Goal: Task Accomplishment & Management: Manage account settings

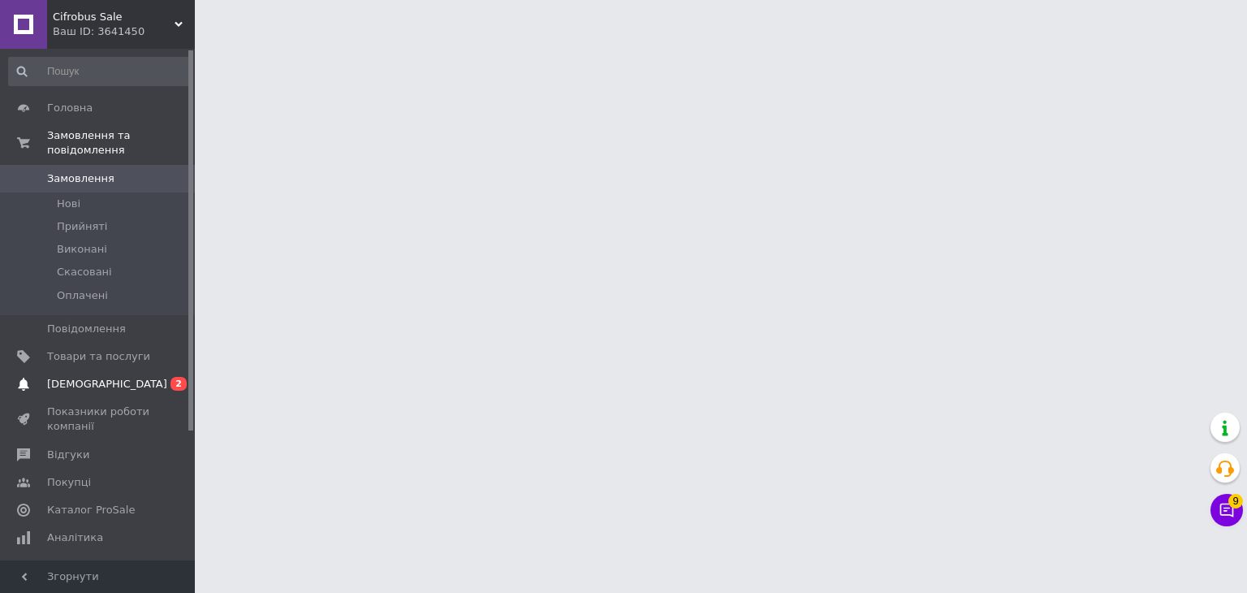
click at [75, 41] on body "Cifrobus Sale Ваш ID: 3641450 Сайт Cifrobus Sale Кабінет покупця Перевірити ста…" at bounding box center [623, 20] width 1247 height 41
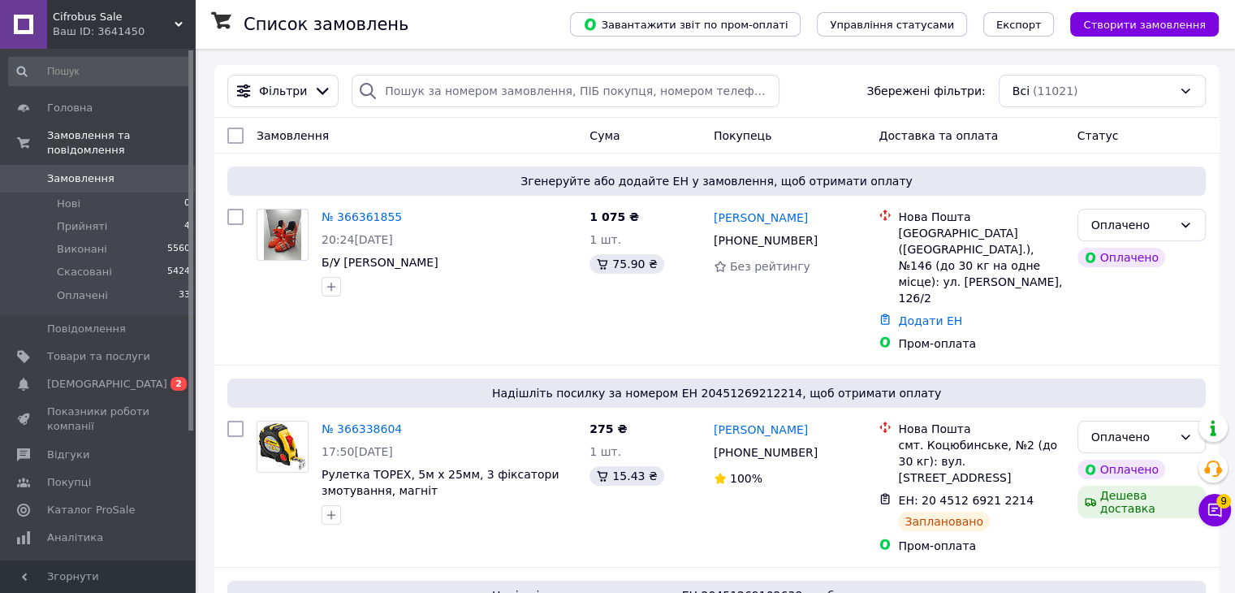
click at [76, 377] on span "[DEMOGRAPHIC_DATA]" at bounding box center [107, 384] width 120 height 15
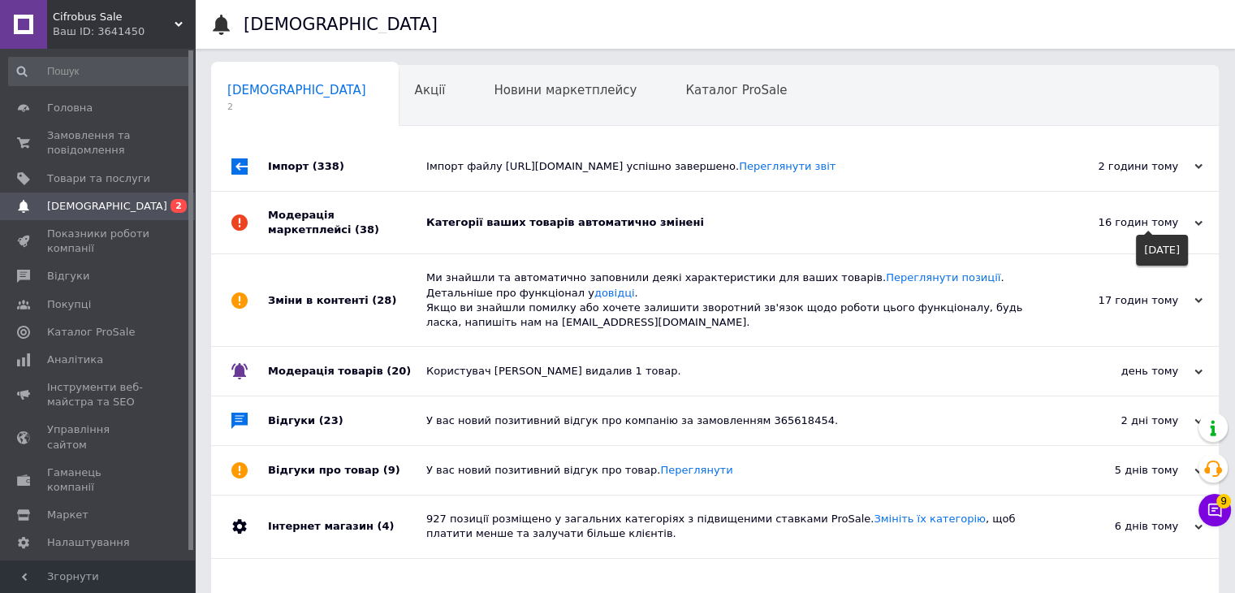
click at [1195, 222] on icon at bounding box center [1198, 223] width 8 height 8
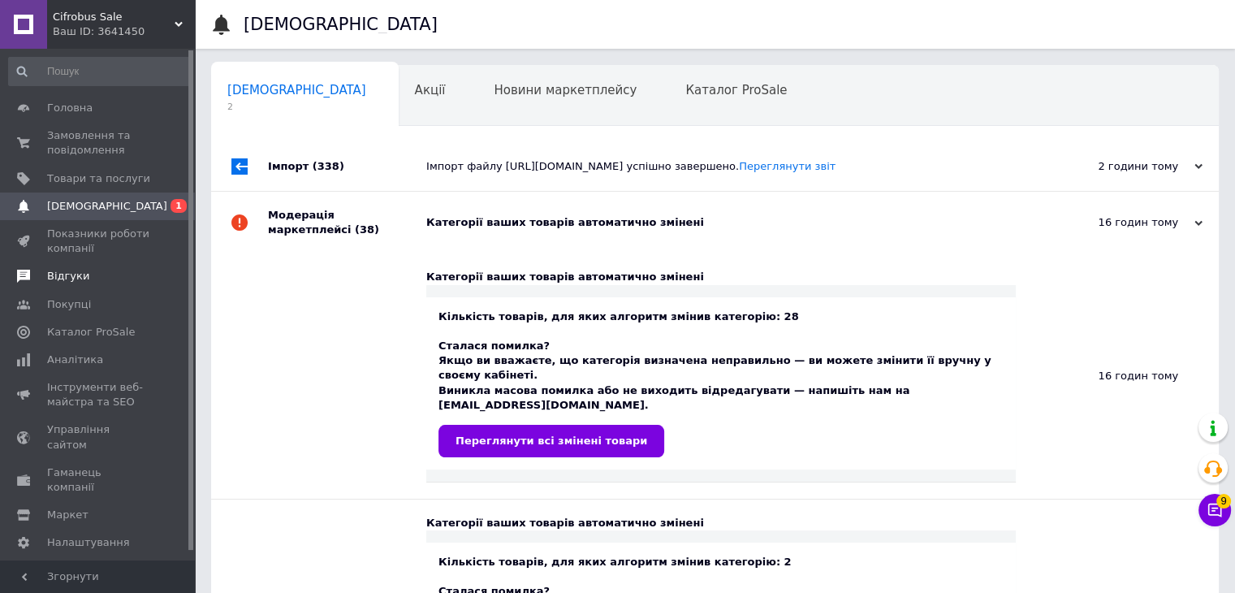
click at [75, 278] on span "Відгуки" at bounding box center [68, 276] width 42 height 15
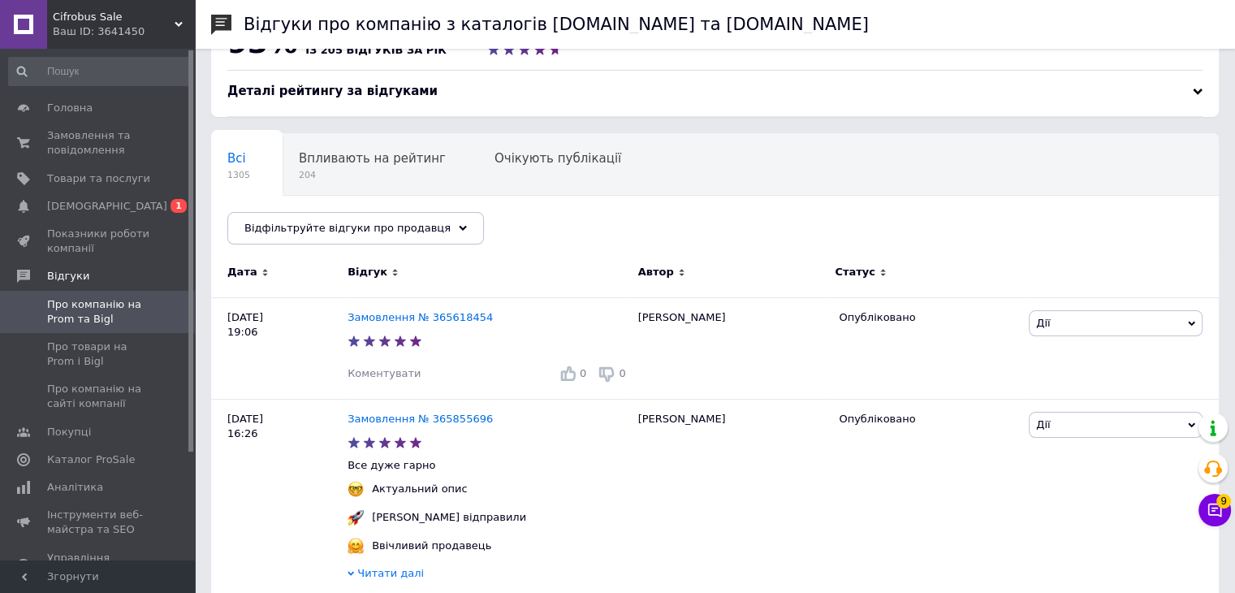
scroll to position [81, 0]
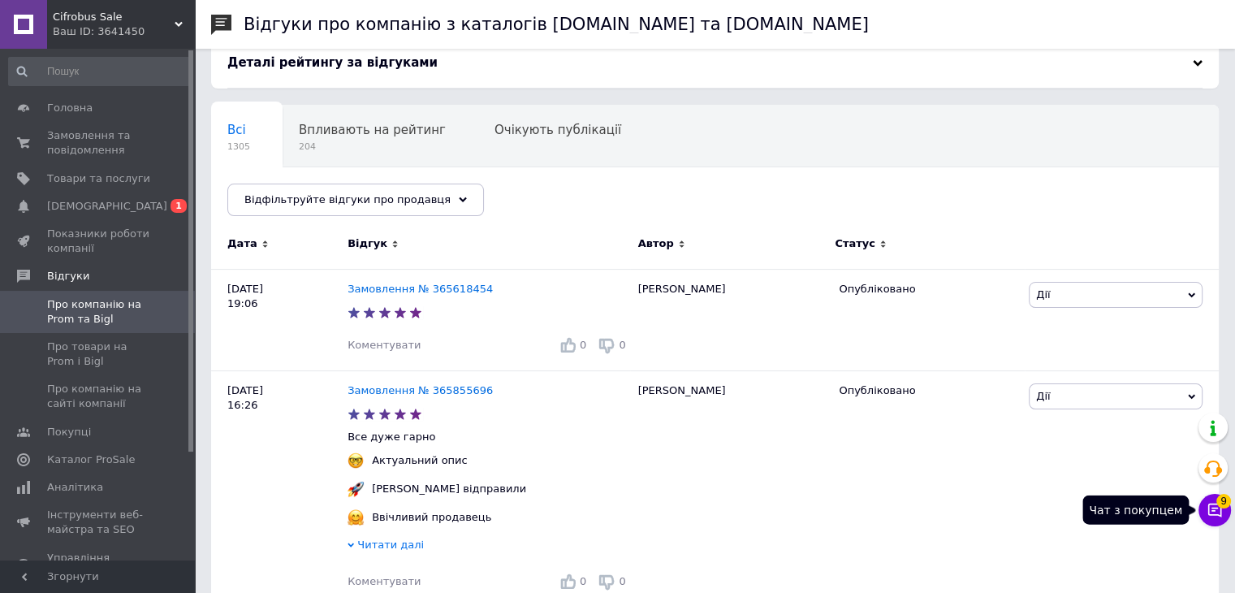
click at [1215, 512] on icon at bounding box center [1214, 510] width 16 height 16
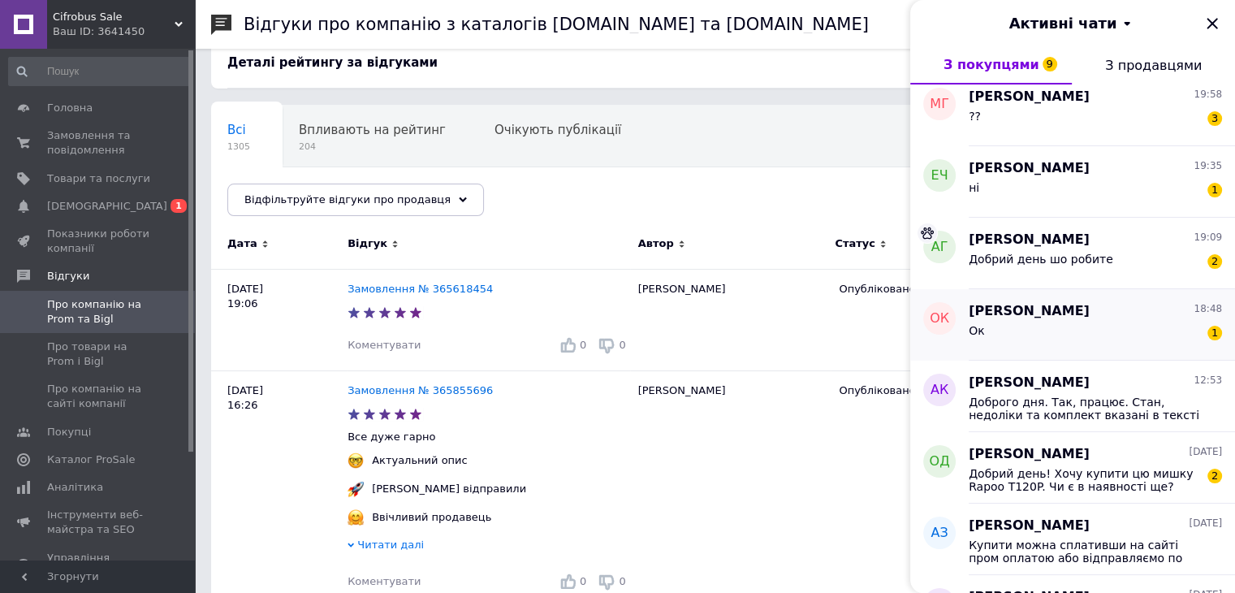
click at [1075, 343] on div "Ок 1" at bounding box center [1095, 334] width 253 height 26
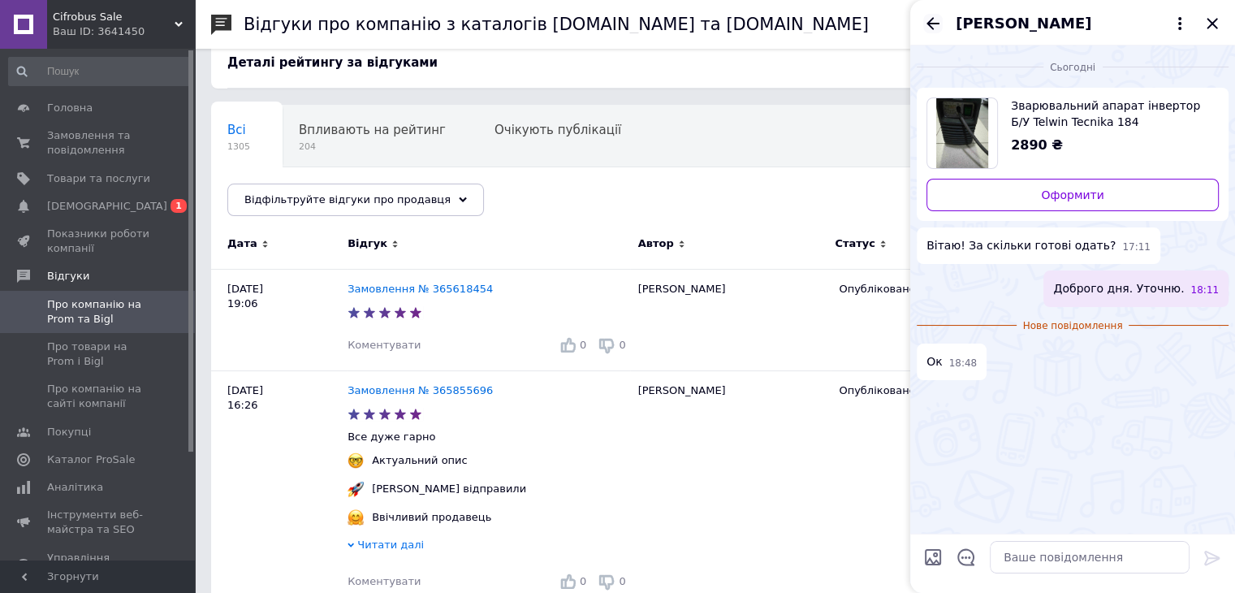
click at [932, 20] on icon "Назад" at bounding box center [932, 23] width 19 height 19
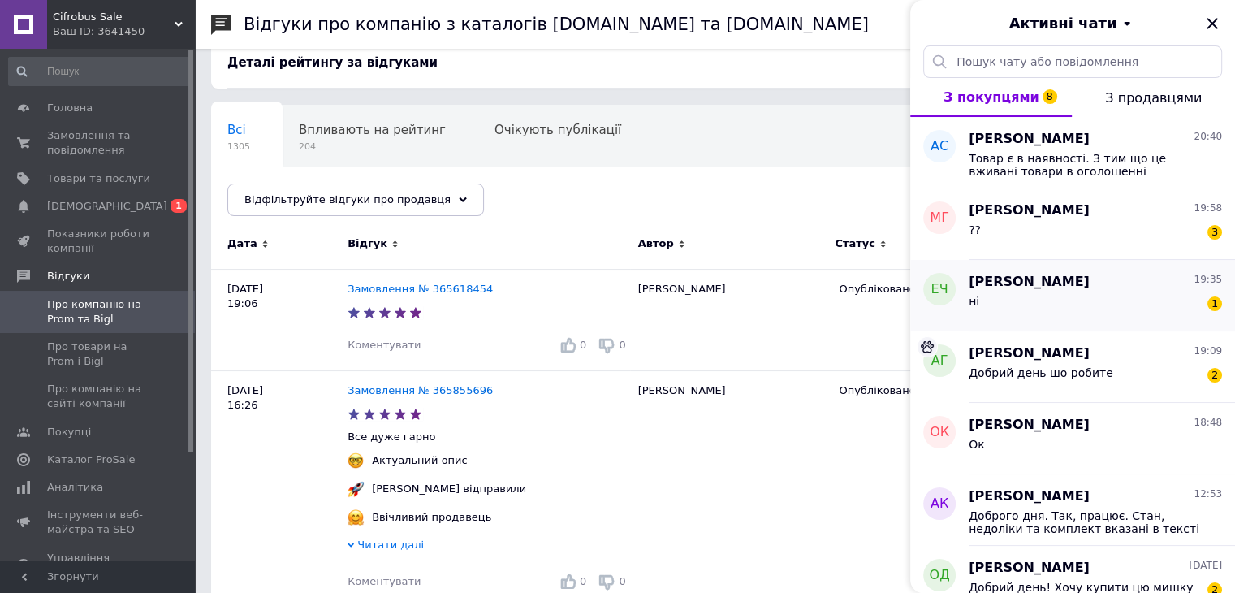
click at [1038, 304] on div "ні 1" at bounding box center [1095, 304] width 253 height 26
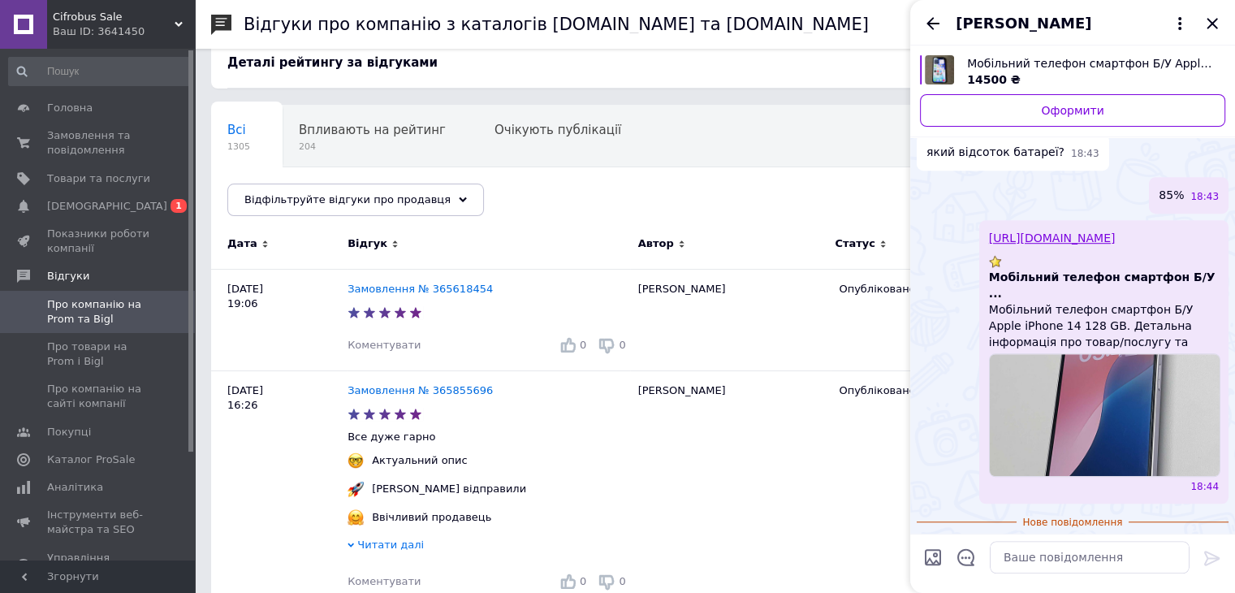
scroll to position [1033, 0]
click at [935, 24] on icon "Назад" at bounding box center [932, 23] width 13 height 12
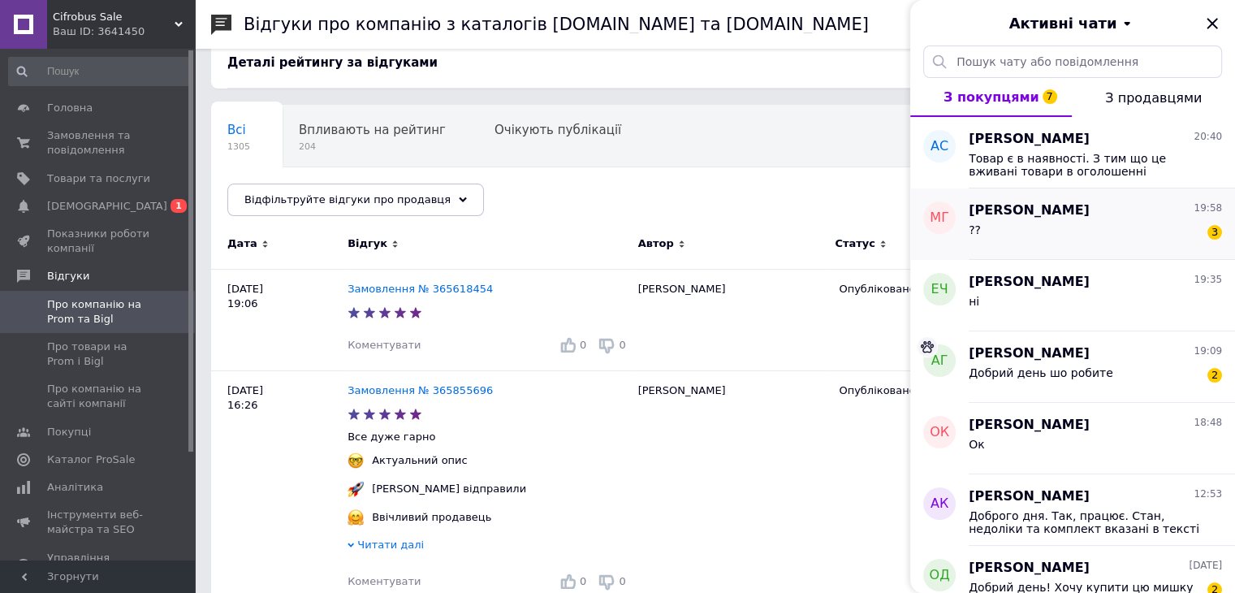
click at [1078, 236] on div "?? 3" at bounding box center [1095, 233] width 253 height 26
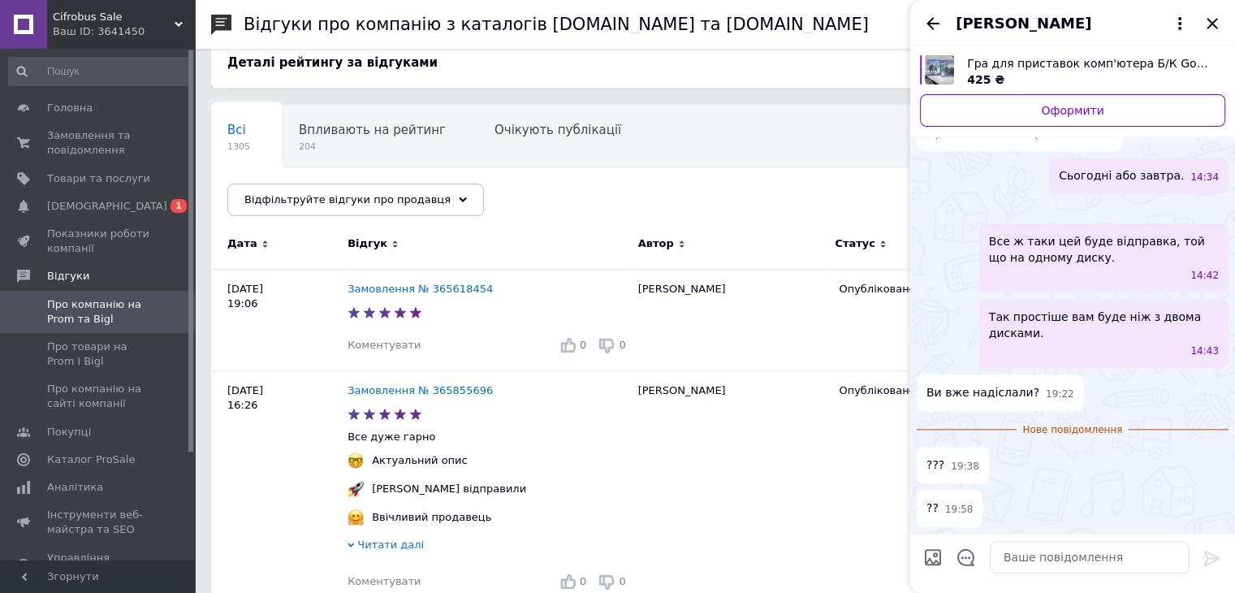
scroll to position [2312, 0]
click at [936, 23] on icon "Назад" at bounding box center [932, 23] width 13 height 12
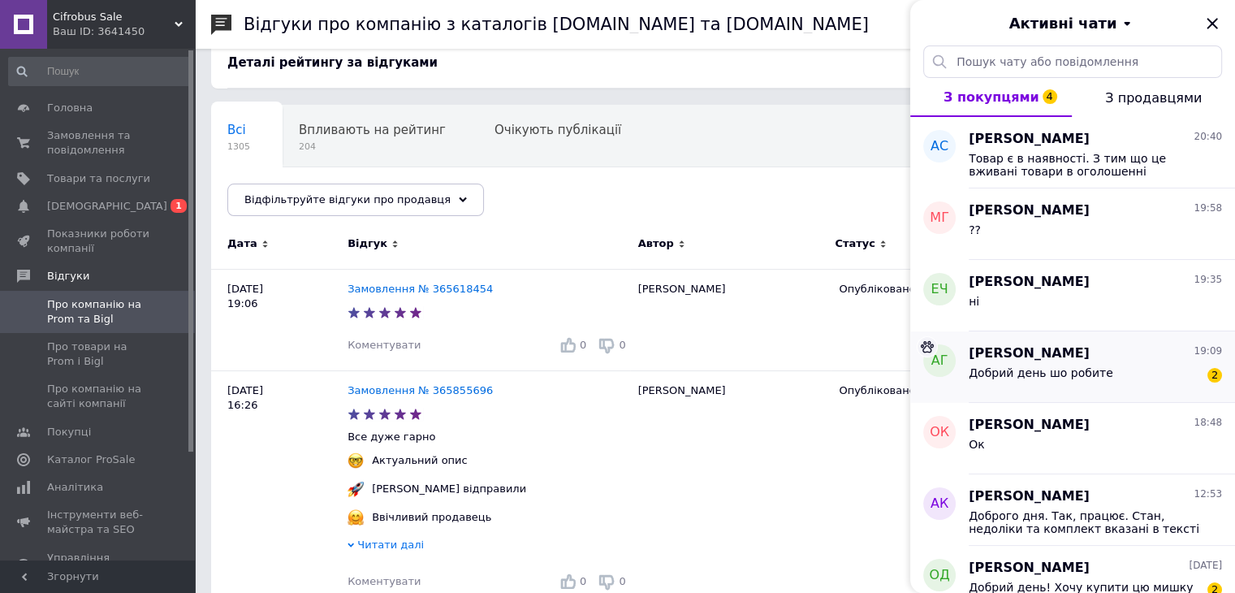
click at [1094, 378] on div "Добрий день шо робите" at bounding box center [1041, 377] width 145 height 23
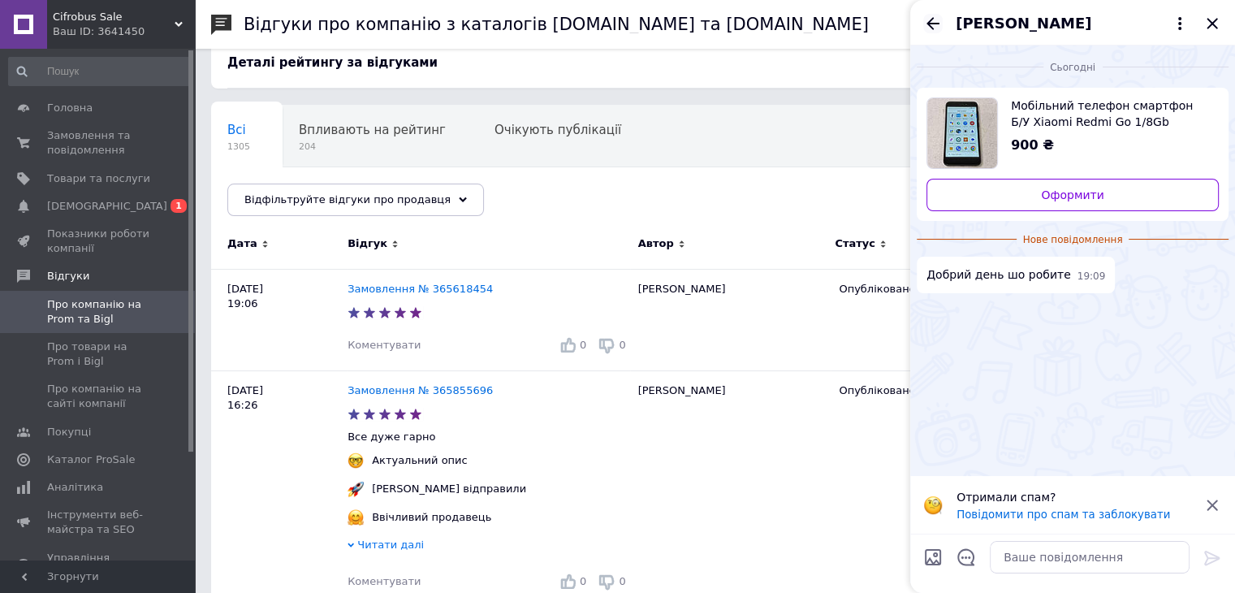
click at [932, 16] on icon "Назад" at bounding box center [932, 23] width 19 height 19
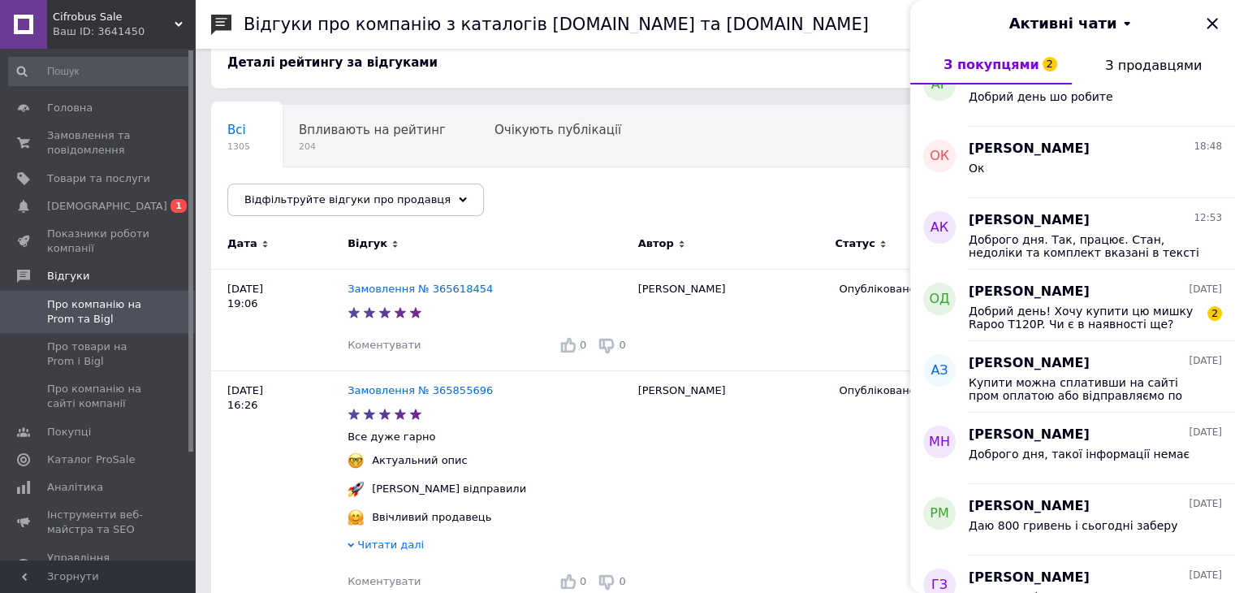
scroll to position [325, 0]
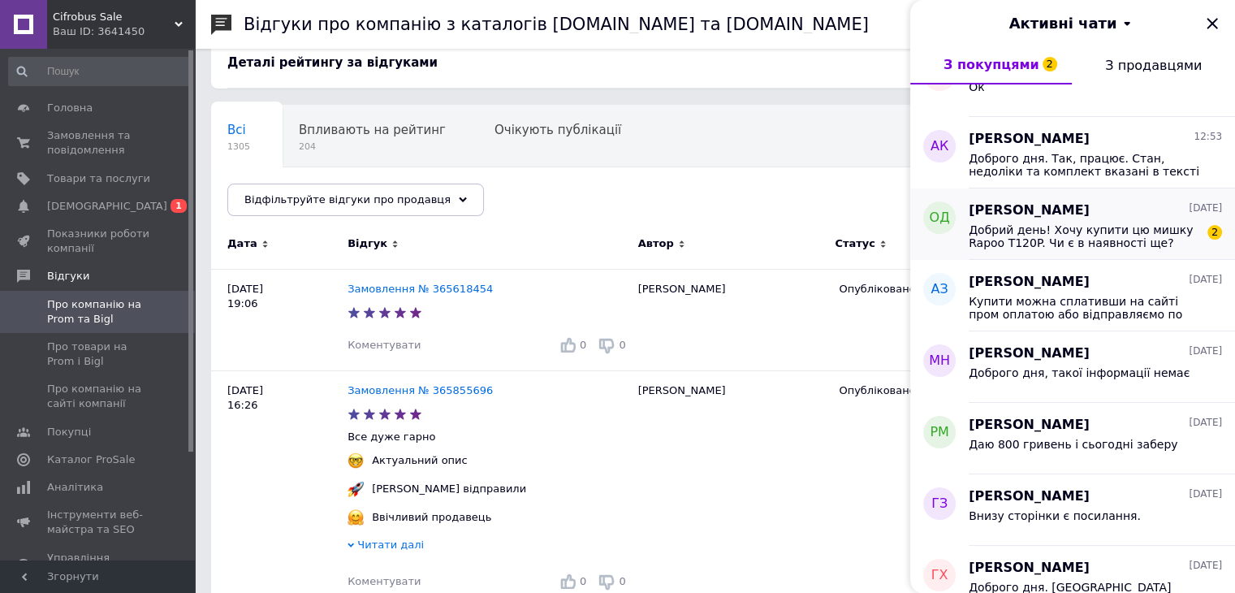
click at [1098, 238] on span "Добрий день! Хочу купити цю мишку Rapoo T120P. Чи є в наявності ще?" at bounding box center [1084, 236] width 231 height 26
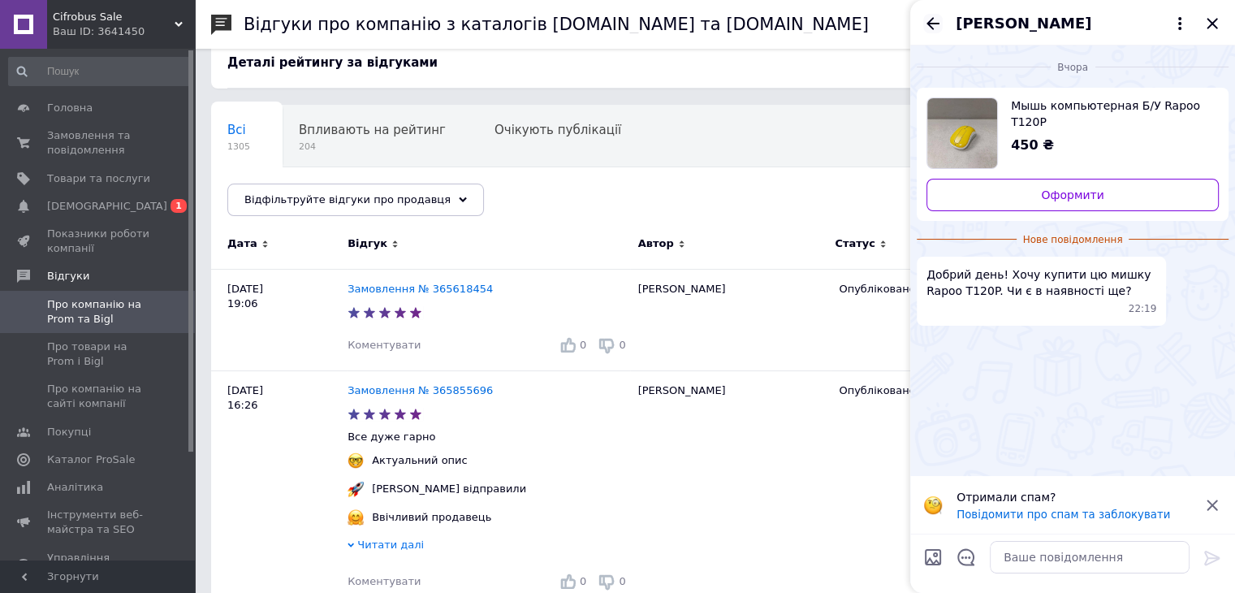
click at [932, 21] on icon "Назад" at bounding box center [932, 23] width 19 height 19
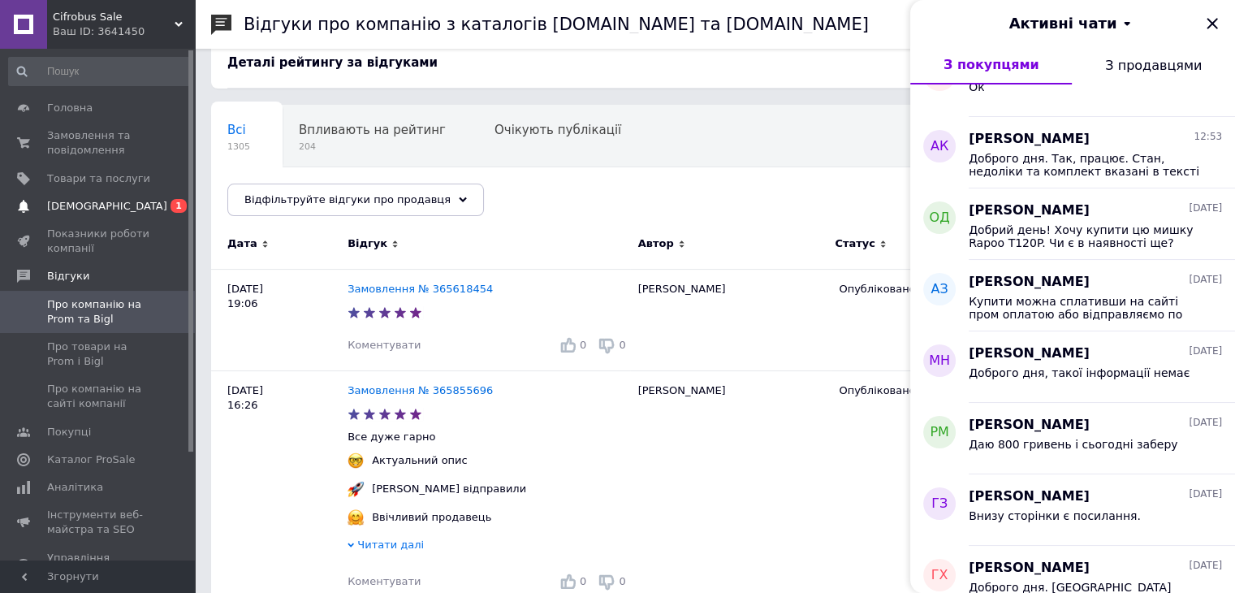
click at [59, 202] on span "[DEMOGRAPHIC_DATA]" at bounding box center [107, 206] width 120 height 15
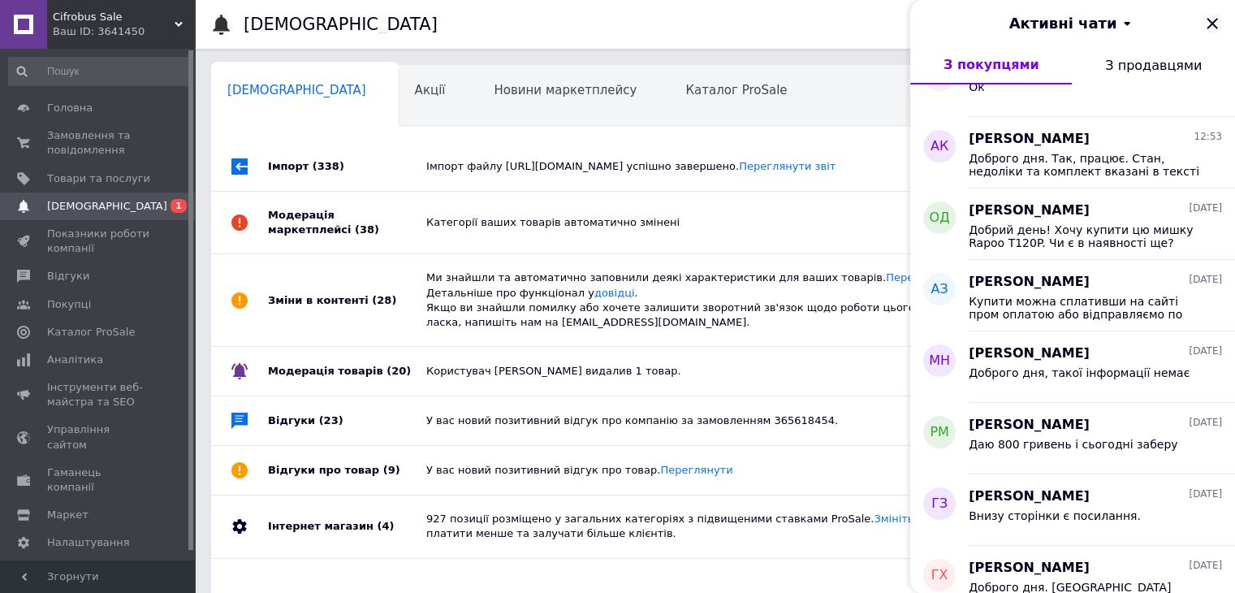
click at [1212, 24] on icon "Закрити" at bounding box center [1211, 23] width 11 height 11
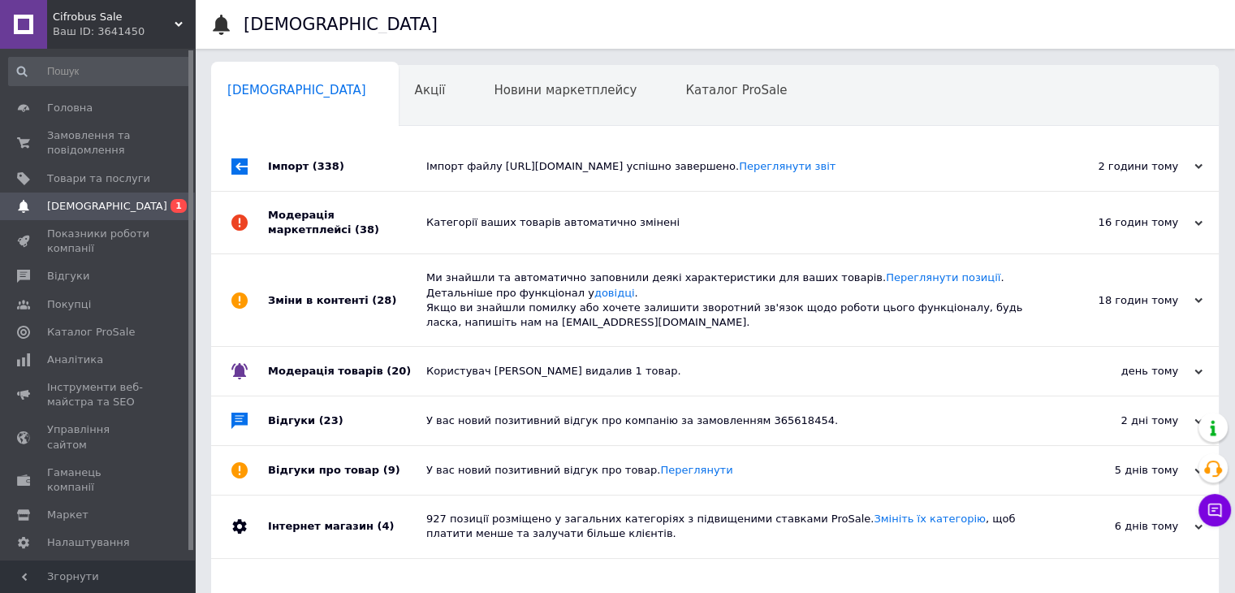
click at [1198, 166] on icon at bounding box center [1198, 166] width 8 height 8
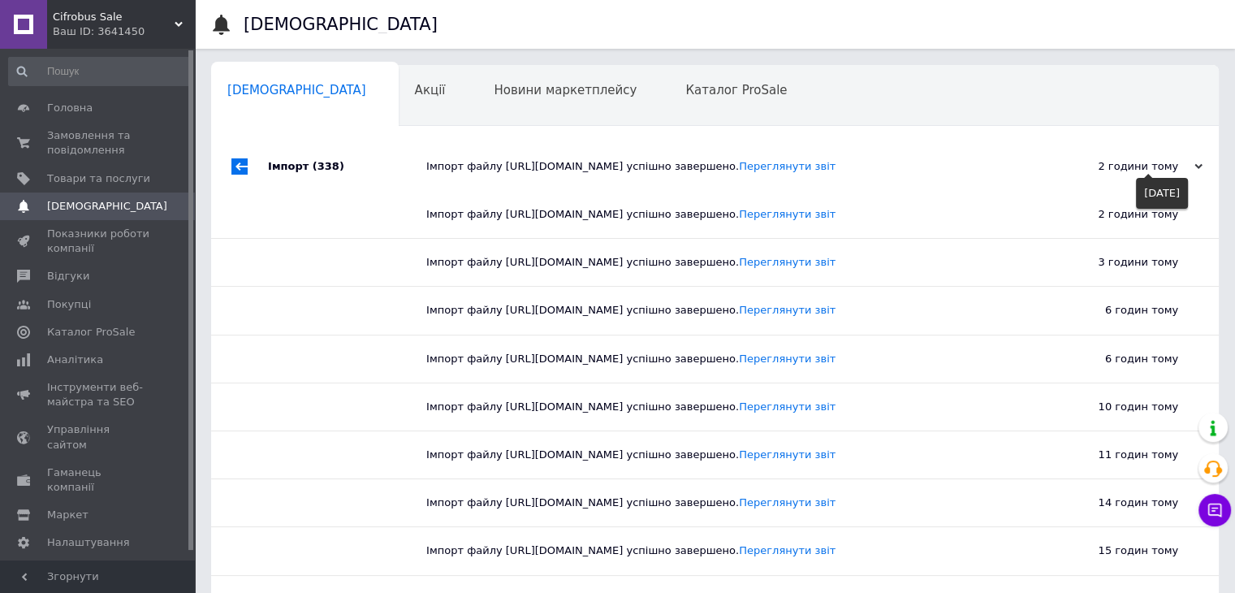
click at [1198, 166] on icon at bounding box center [1198, 166] width 8 height 8
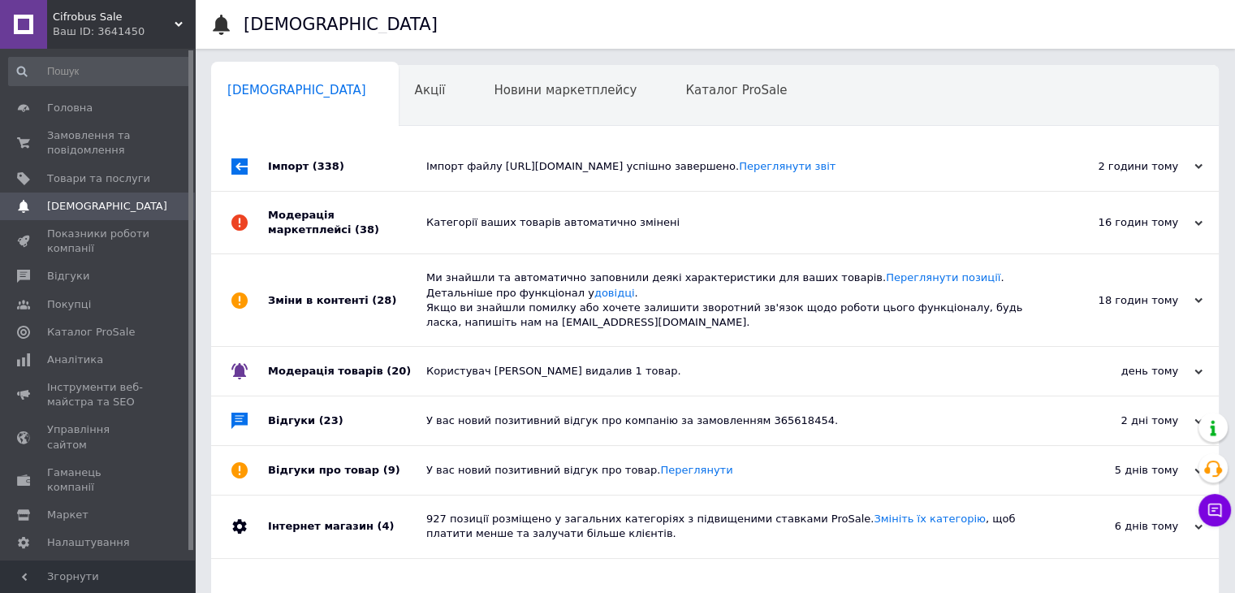
click at [1206, 222] on div "16 годин тому [DATE]" at bounding box center [1129, 223] width 179 height 62
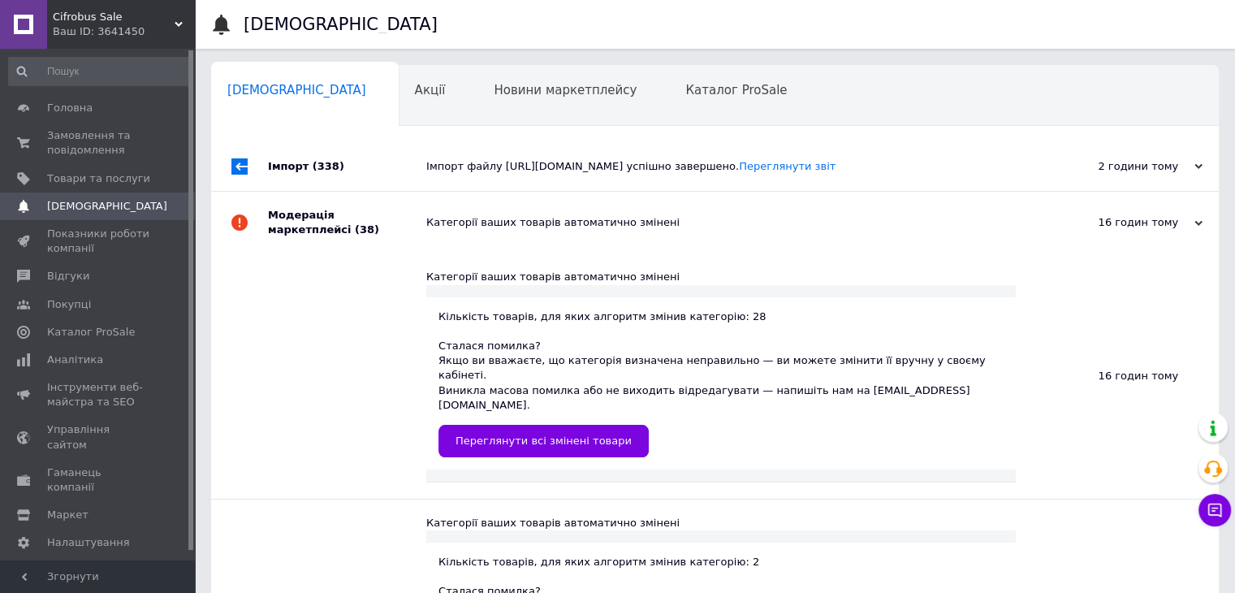
click at [1206, 222] on div "16 годин тому [DATE]" at bounding box center [1129, 223] width 179 height 62
